Goal: Communication & Community: Answer question/provide support

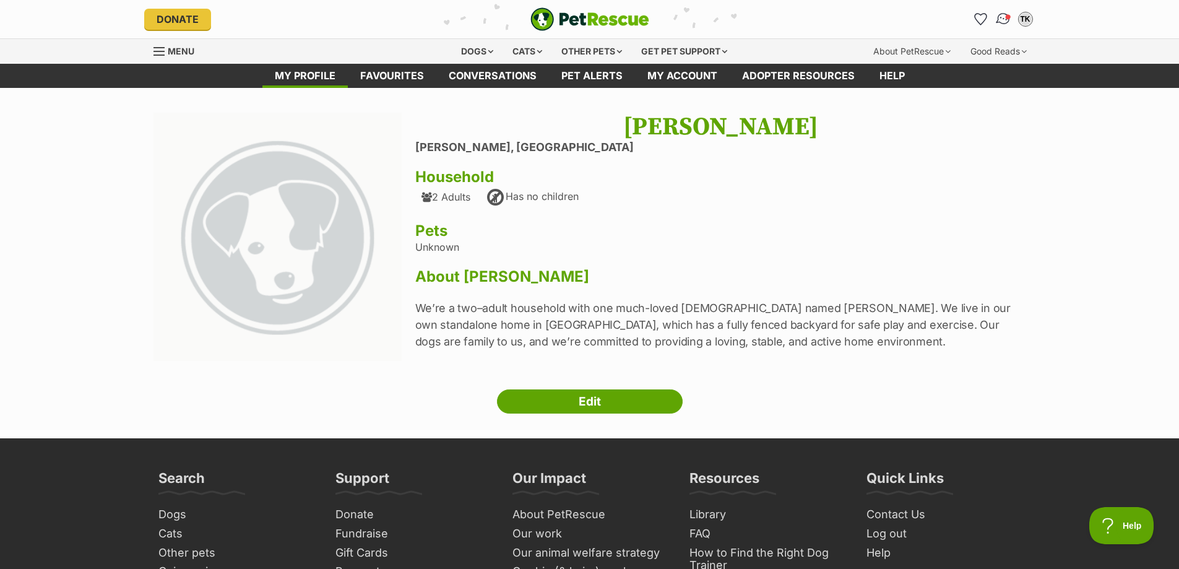
click at [1000, 24] on img "Conversations" at bounding box center [1002, 19] width 17 height 16
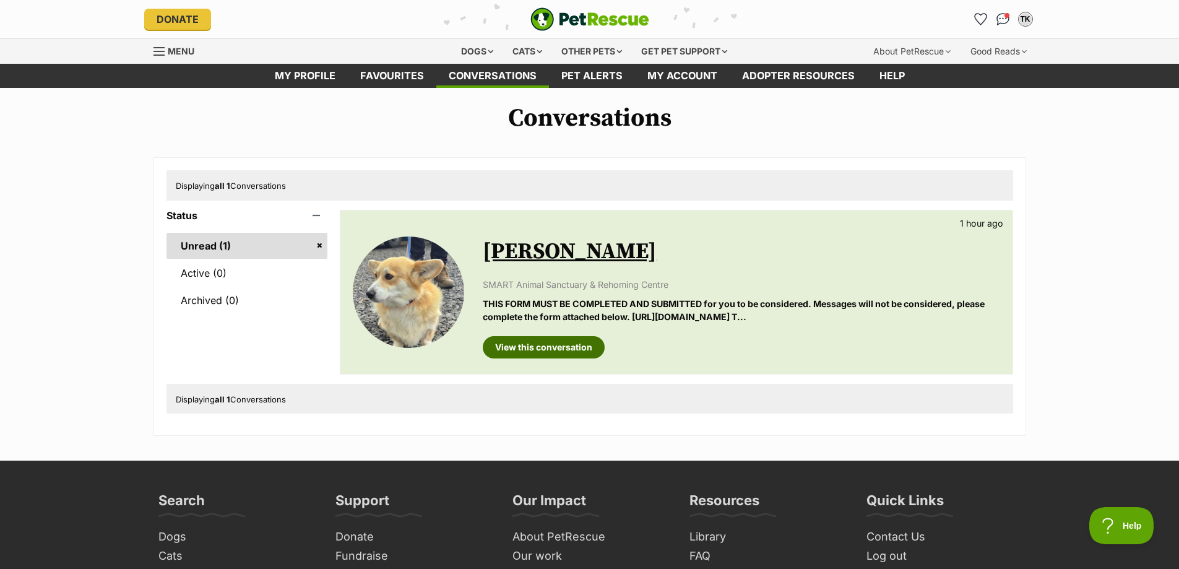
click at [554, 345] on link "View this conversation" at bounding box center [544, 347] width 122 height 22
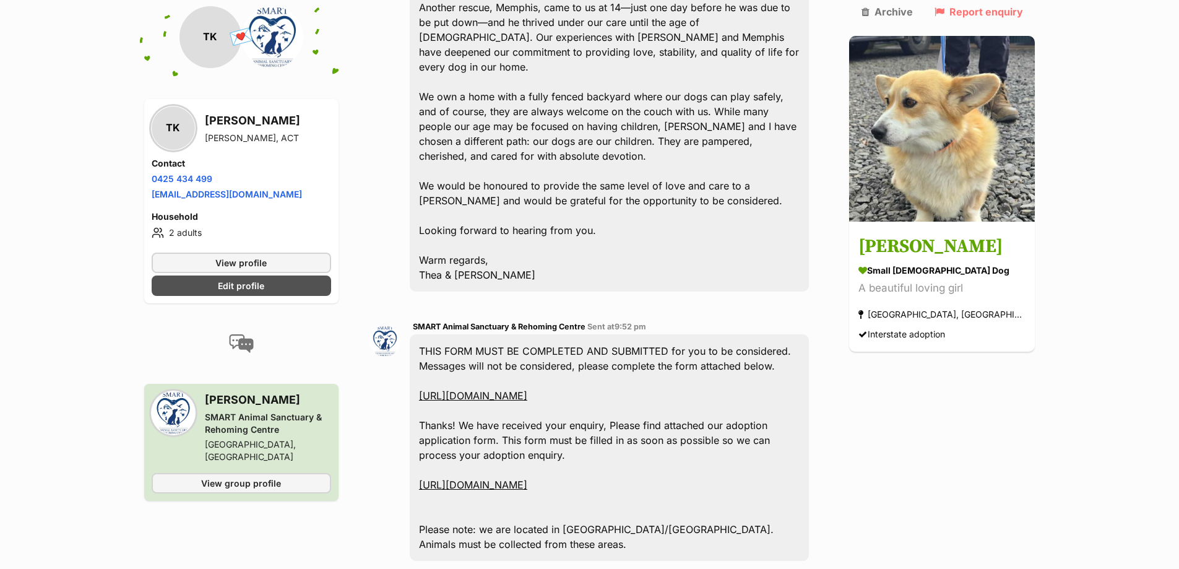
scroll to position [829, 0]
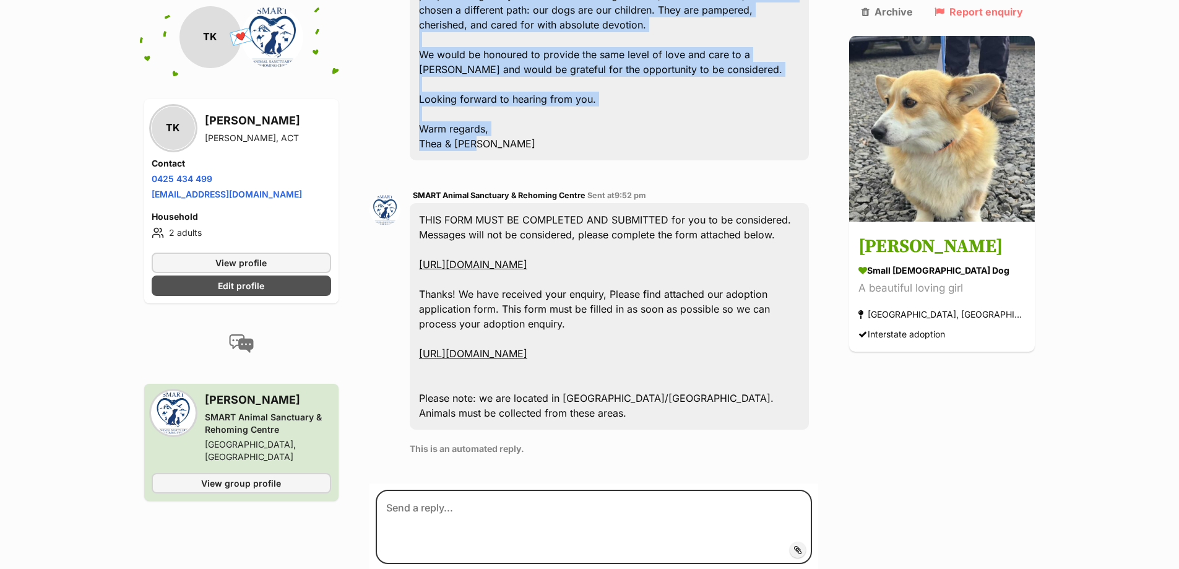
drag, startPoint x: 427, startPoint y: 173, endPoint x: 708, endPoint y: 45, distance: 308.8
copy div "Hello, My name is Thea, and I’d like to introduce myself, my wife Tina, and our…"
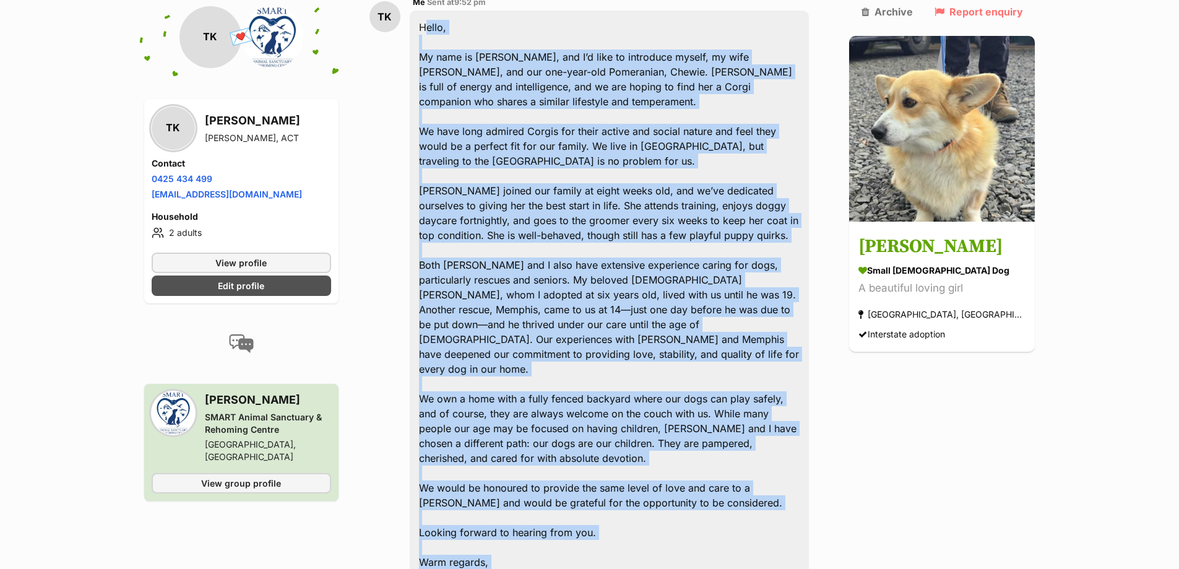
click at [634, 212] on div "Hello, My name is Thea, and I’d like to introduce myself, my wife Tina, and our…" at bounding box center [610, 302] width 400 height 583
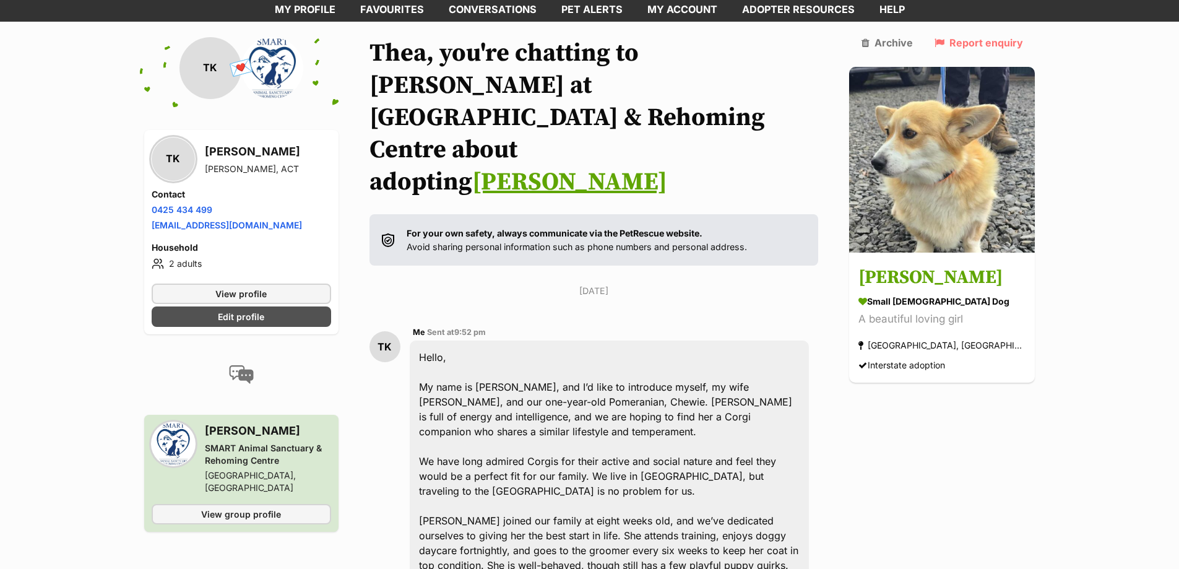
scroll to position [25, 0]
